Goal: Task Accomplishment & Management: Complete application form

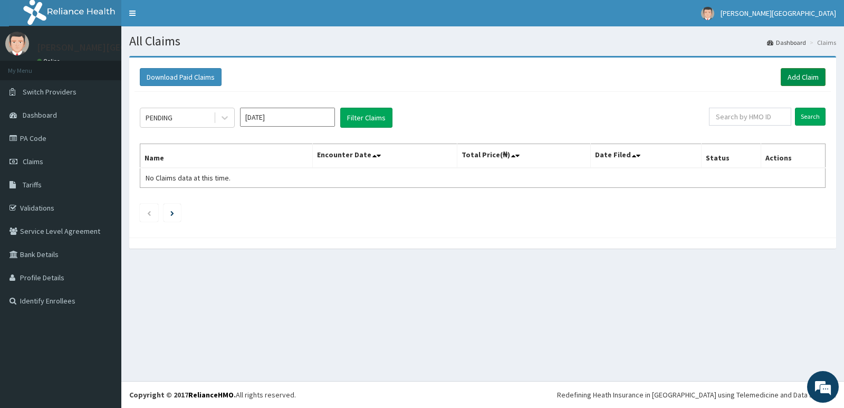
click at [808, 72] on link "Add Claim" at bounding box center [803, 77] width 45 height 18
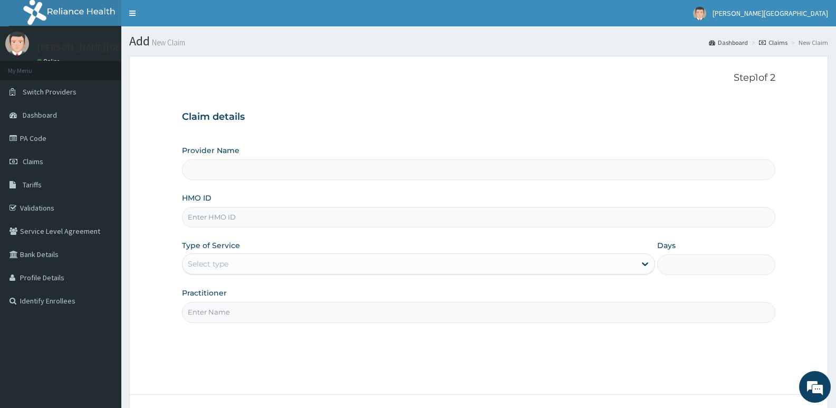
type input "[PERSON_NAME] SPECIALIST HOSPITAL"
click at [239, 218] on input "HMO ID" at bounding box center [478, 217] width 593 height 21
type input "EOS/10002/B"
click at [226, 263] on div "Select type" at bounding box center [208, 263] width 41 height 11
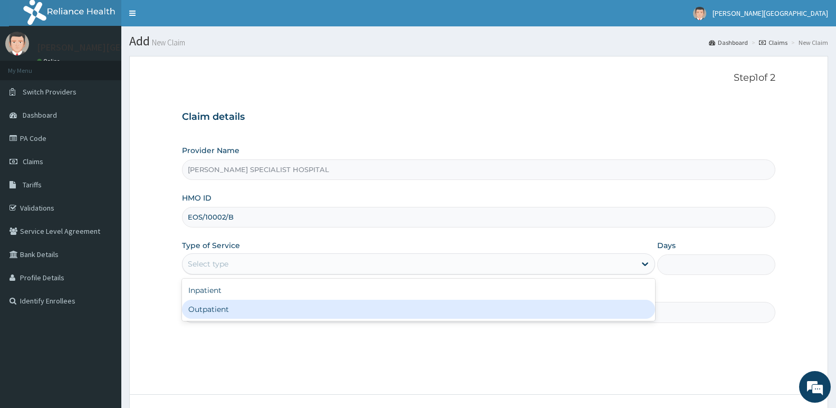
click at [216, 311] on div "Outpatient" at bounding box center [418, 309] width 473 height 19
type input "1"
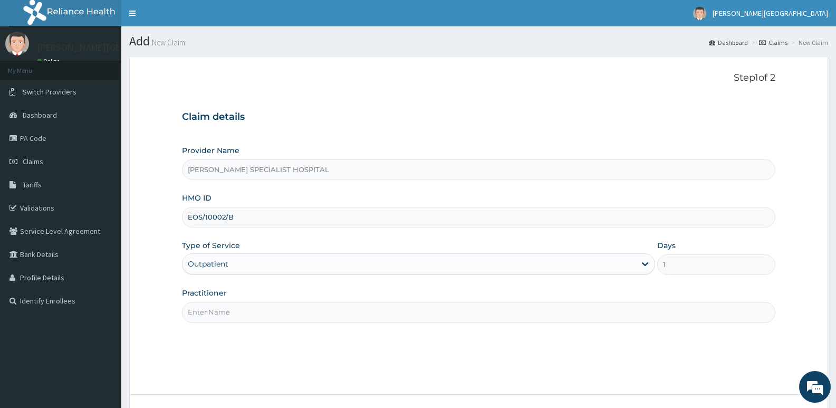
click at [242, 310] on input "Practitioner" at bounding box center [478, 312] width 593 height 21
type input "DR [PERSON_NAME]"
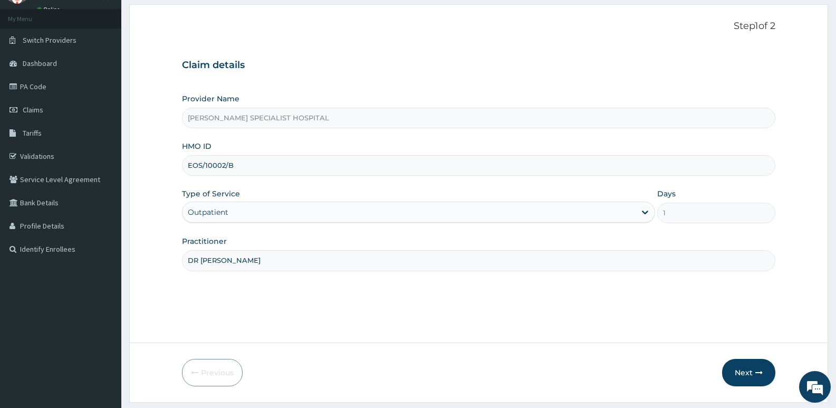
scroll to position [81, 0]
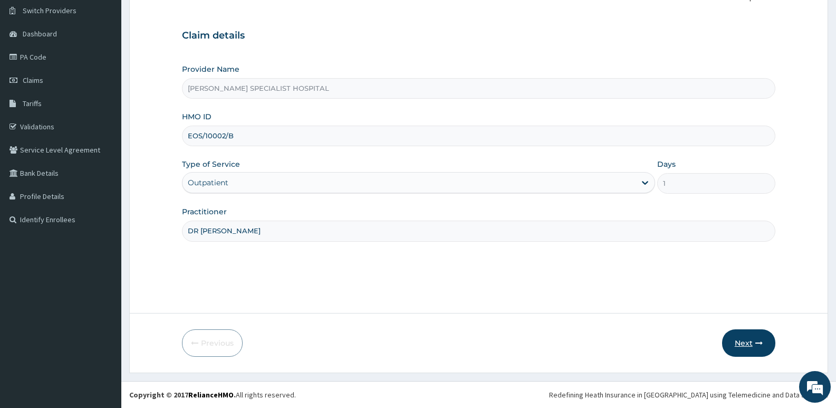
click at [744, 341] on button "Next" at bounding box center [748, 342] width 53 height 27
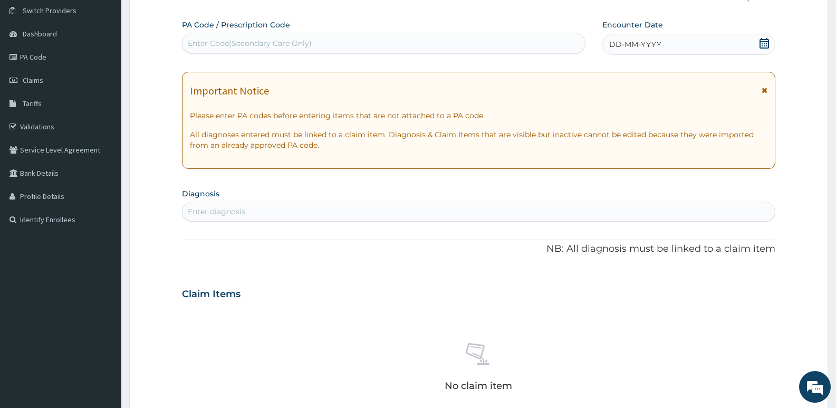
click at [763, 43] on icon at bounding box center [764, 43] width 11 height 11
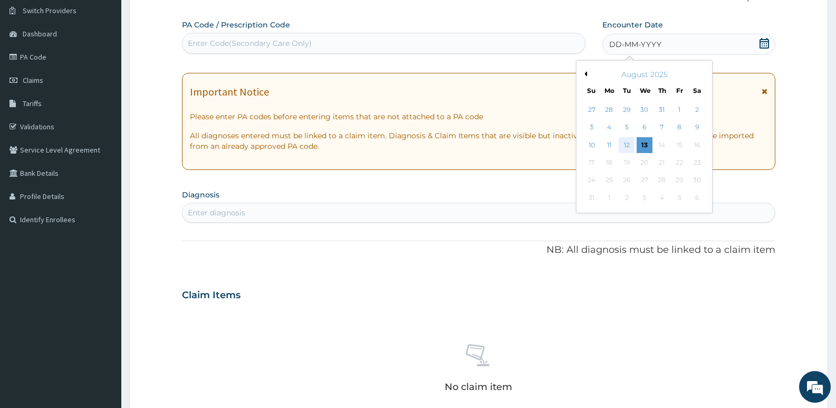
click at [627, 143] on div "12" at bounding box center [627, 145] width 16 height 16
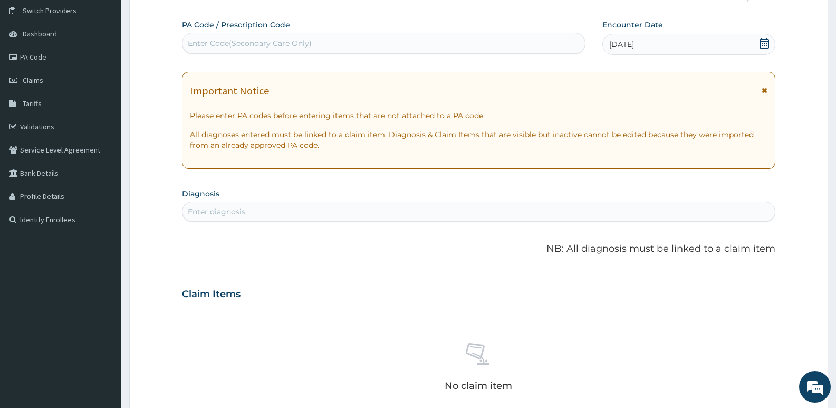
click at [217, 209] on div "Enter diagnosis" at bounding box center [216, 211] width 57 height 11
type input "PEPTIC ULCER"
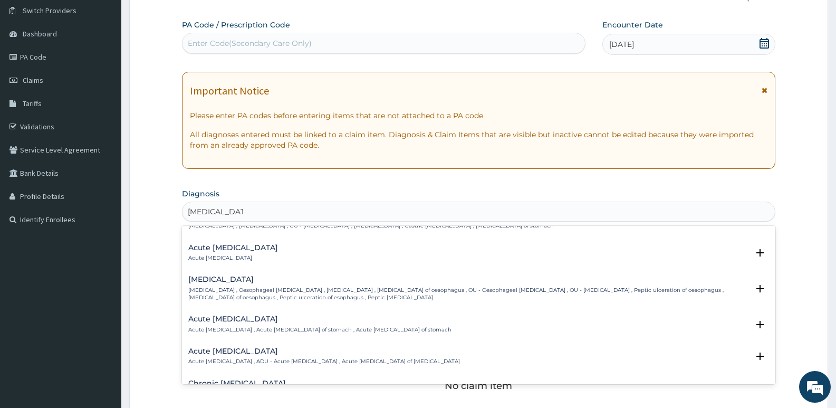
scroll to position [0, 0]
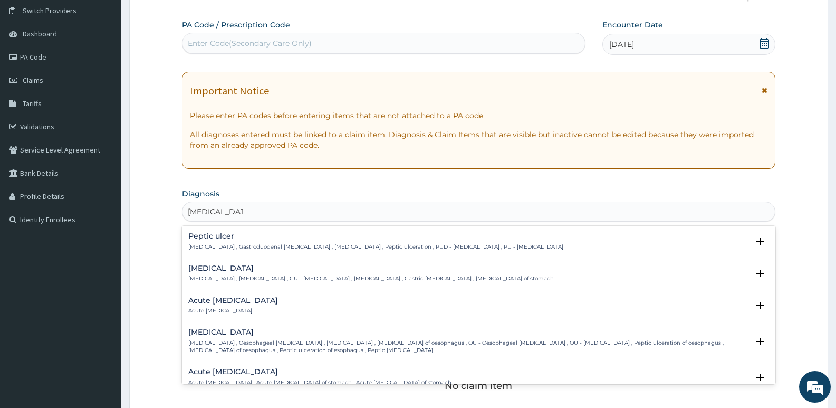
click at [222, 302] on h4 "Acute peptic ulcer" at bounding box center [233, 300] width 90 height 8
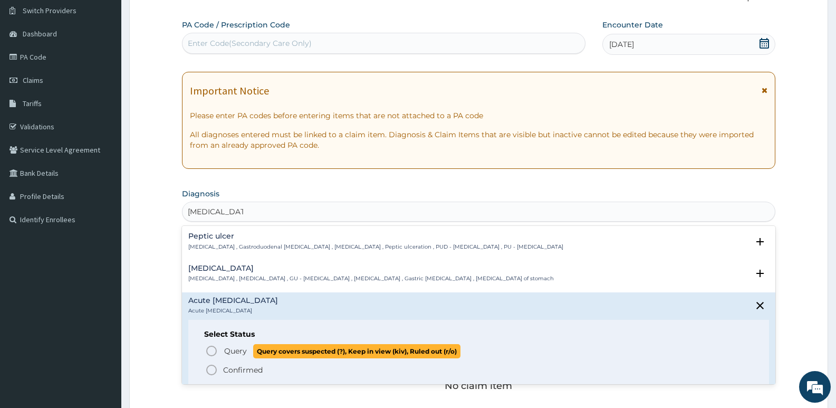
click at [210, 348] on icon "status option query" at bounding box center [211, 350] width 13 height 13
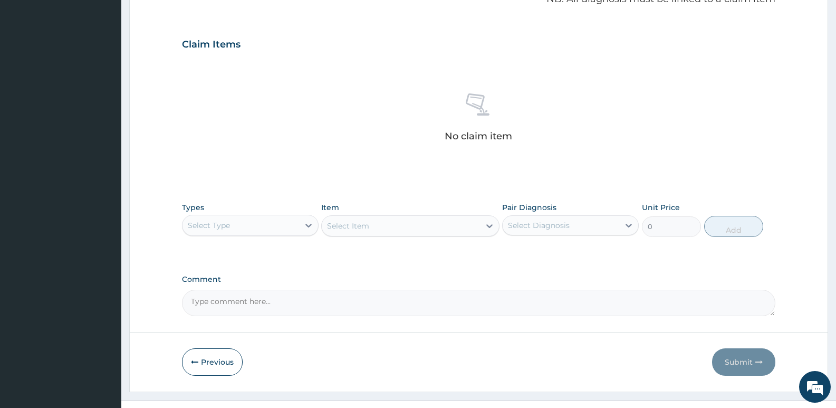
scroll to position [345, 0]
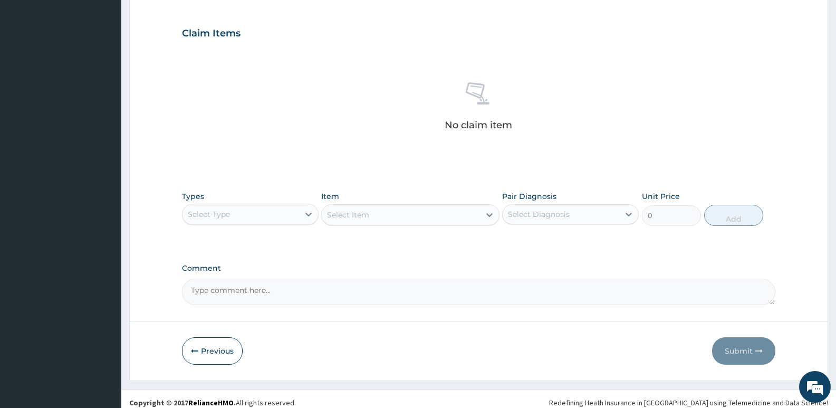
click at [251, 213] on div "Select Type" at bounding box center [241, 214] width 117 height 17
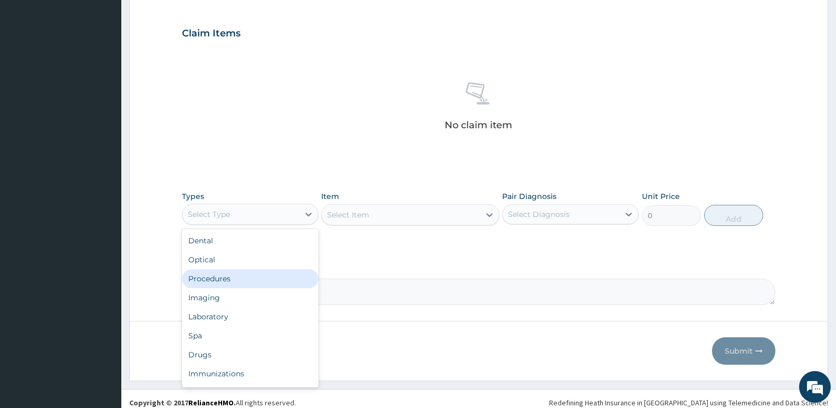
click at [220, 278] on div "Procedures" at bounding box center [250, 278] width 137 height 19
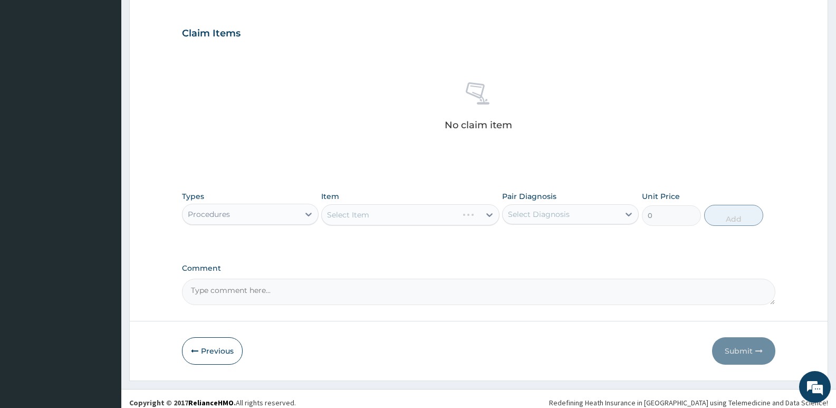
click at [362, 209] on div "Select Item" at bounding box center [410, 214] width 178 height 21
click at [386, 213] on div "Select Item" at bounding box center [401, 214] width 158 height 17
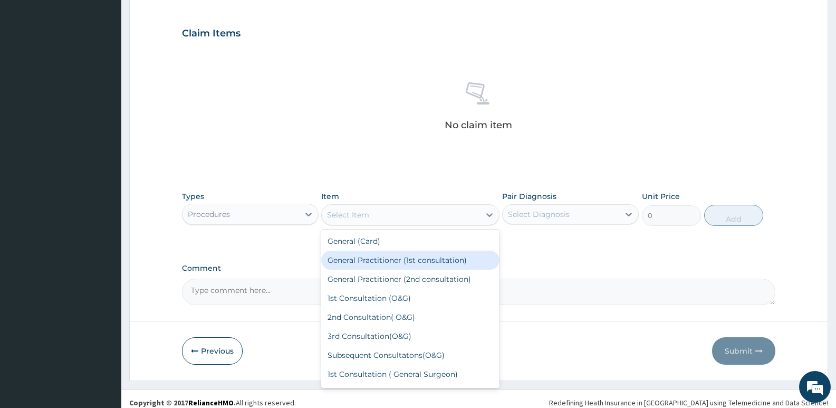
click at [382, 257] on div "General Practitioner (1st consultation)" at bounding box center [410, 260] width 178 height 19
type input "4000"
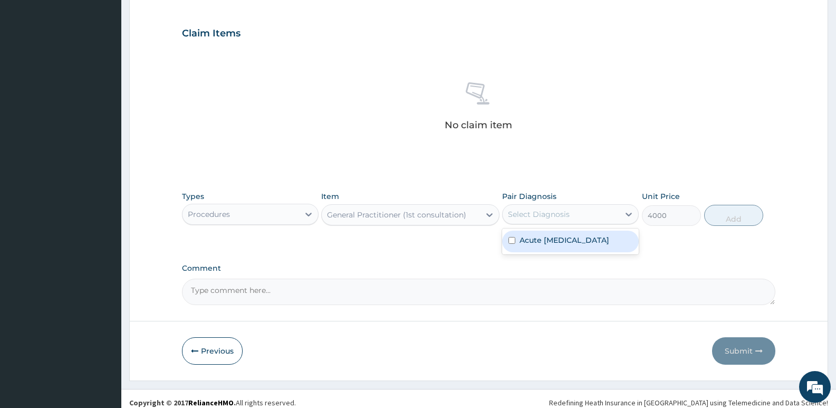
click at [556, 212] on div "Select Diagnosis" at bounding box center [539, 214] width 62 height 11
click at [563, 243] on label "Acute peptic ulcer" at bounding box center [565, 240] width 90 height 11
checkbox input "true"
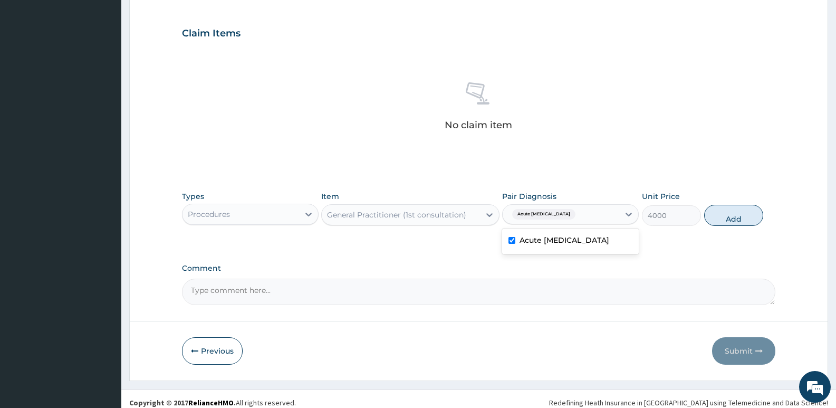
click at [735, 218] on button "Add" at bounding box center [733, 215] width 59 height 21
type input "0"
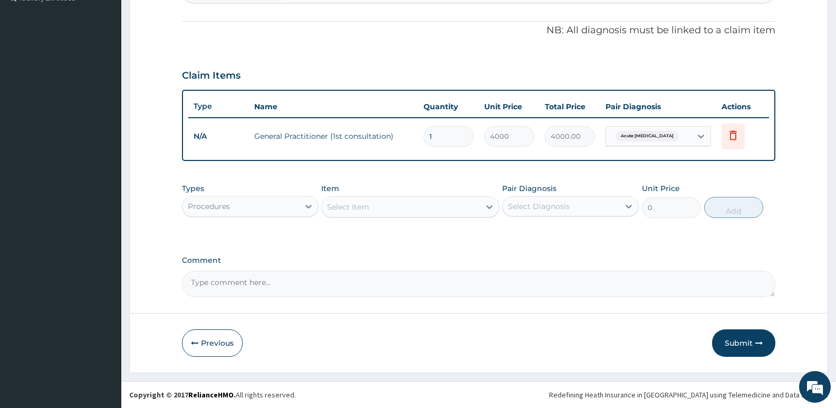
scroll to position [303, 0]
click at [242, 205] on div "Procedures" at bounding box center [241, 206] width 117 height 17
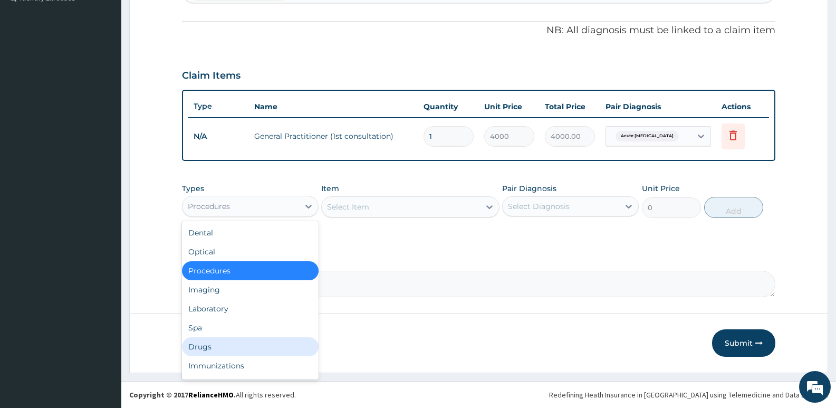
click at [203, 345] on div "Drugs" at bounding box center [250, 346] width 137 height 19
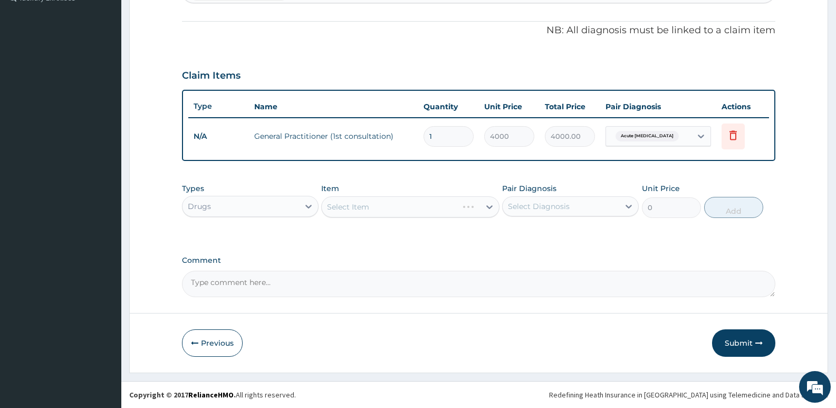
click at [383, 206] on div "Select Item" at bounding box center [410, 206] width 178 height 21
click at [367, 208] on div "Select Item" at bounding box center [348, 206] width 42 height 11
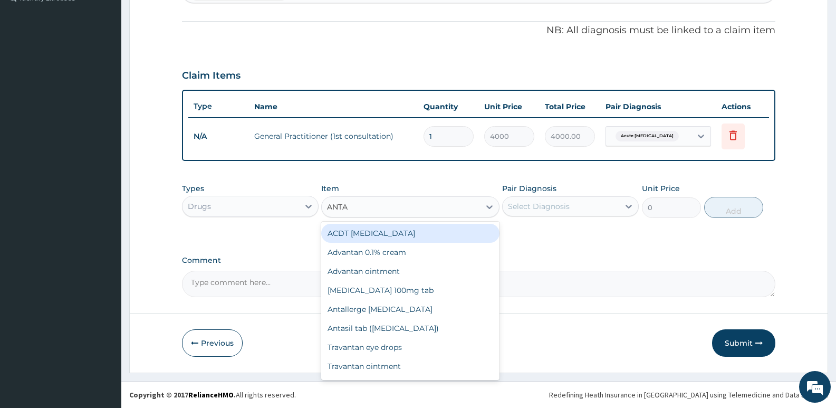
type input "ANTAC"
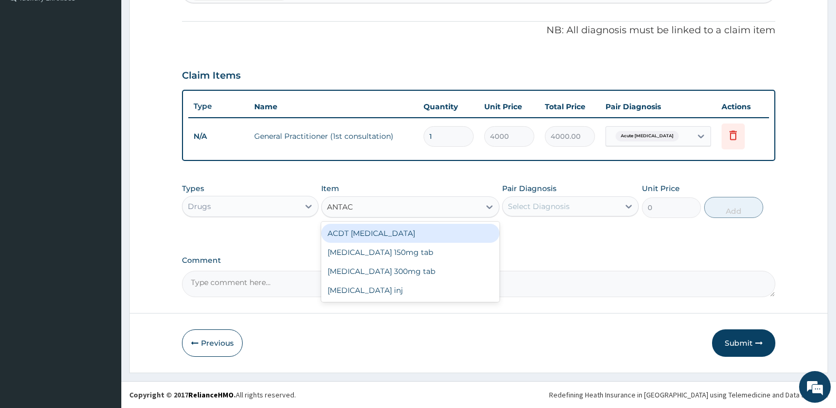
click at [367, 231] on div "ACDT Antacid" at bounding box center [410, 233] width 178 height 19
type input "54.72"
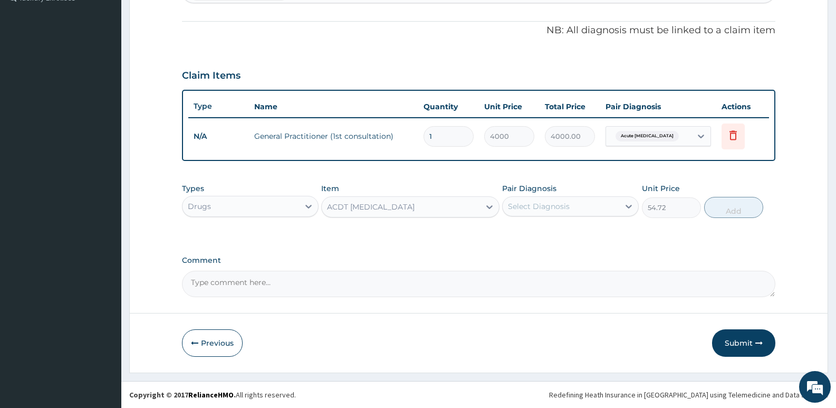
click at [542, 204] on div "Select Diagnosis" at bounding box center [539, 206] width 62 height 11
click at [545, 233] on label "Acute peptic ulcer" at bounding box center [565, 232] width 90 height 11
checkbox input "true"
click at [735, 206] on button "Add" at bounding box center [733, 207] width 59 height 21
type input "0"
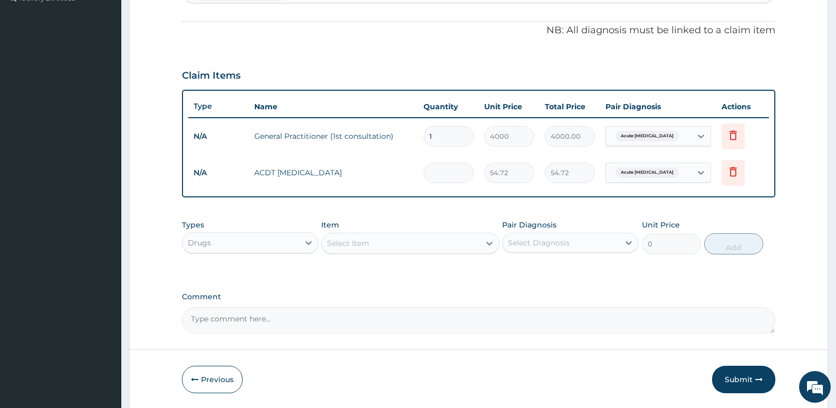
type input "0.00"
type input "7"
type input "383.04"
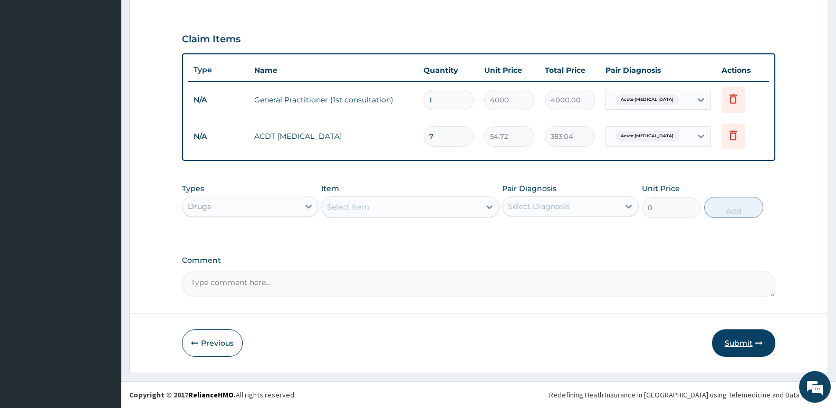
type input "7"
click at [735, 342] on button "Submit" at bounding box center [743, 342] width 63 height 27
